Goal: Navigation & Orientation: Understand site structure

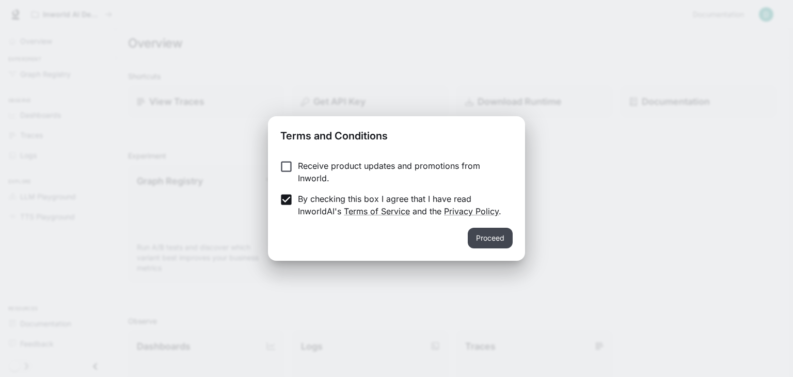
click at [508, 241] on button "Proceed" at bounding box center [490, 238] width 45 height 21
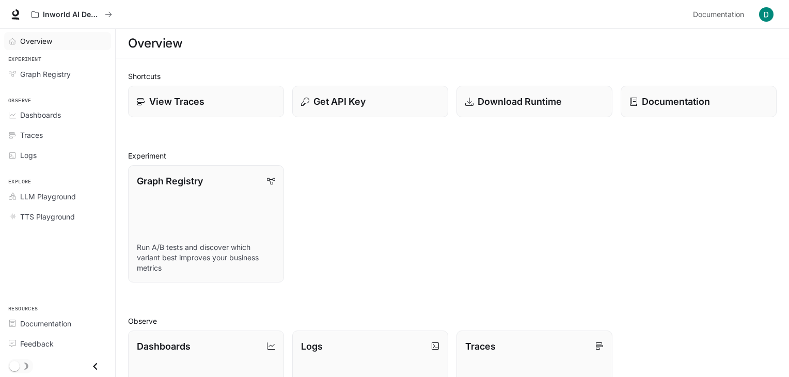
click at [52, 44] on span "Overview" at bounding box center [36, 41] width 32 height 11
click at [708, 14] on span "Documentation" at bounding box center [718, 14] width 51 height 13
click at [209, 185] on div "Graph Registry" at bounding box center [206, 180] width 140 height 14
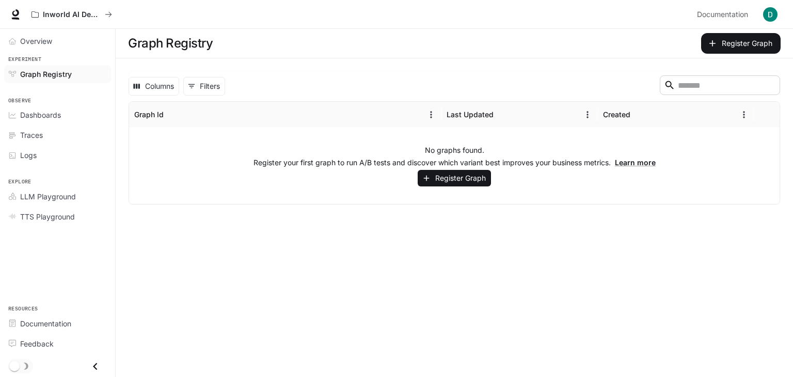
click at [367, 164] on p "Register your first graph to run A/B tests and discover which variant best impr…" at bounding box center [454, 162] width 402 height 10
